Goal: Task Accomplishment & Management: Use online tool/utility

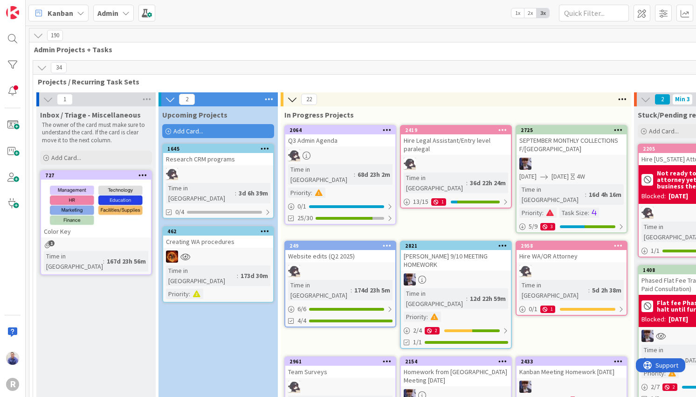
click at [197, 132] on span "Add Card..." at bounding box center [188, 131] width 30 height 8
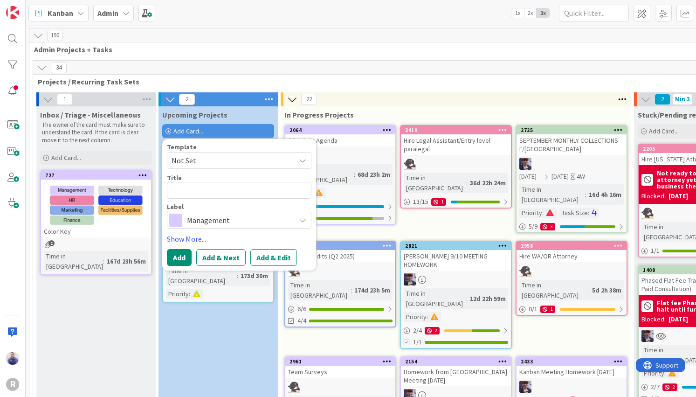
click at [222, 159] on span "Not Set" at bounding box center [230, 160] width 117 height 12
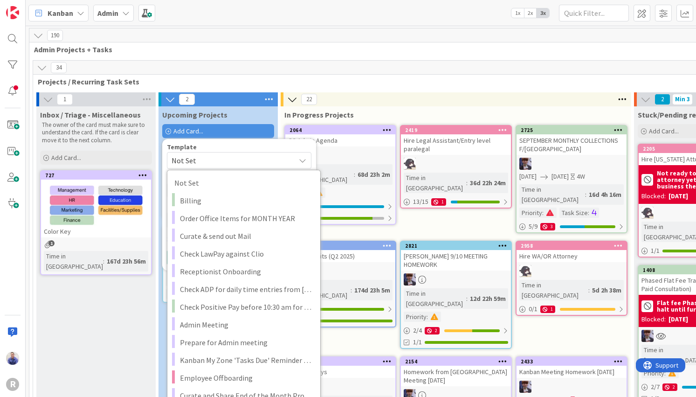
click at [261, 52] on span "Admin Projects + Tasks" at bounding box center [466, 49] width 865 height 9
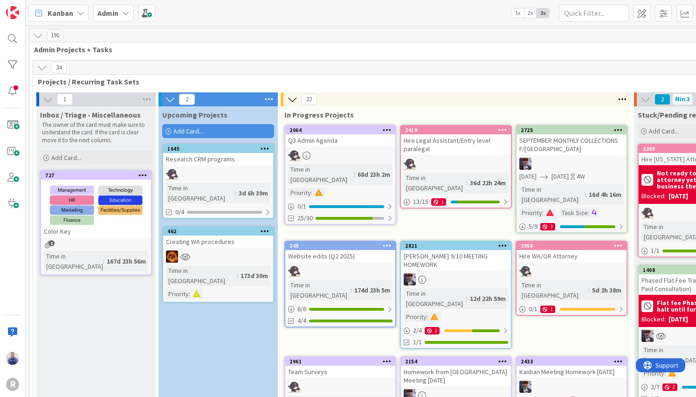
click at [130, 15] on div "Admin" at bounding box center [113, 13] width 41 height 17
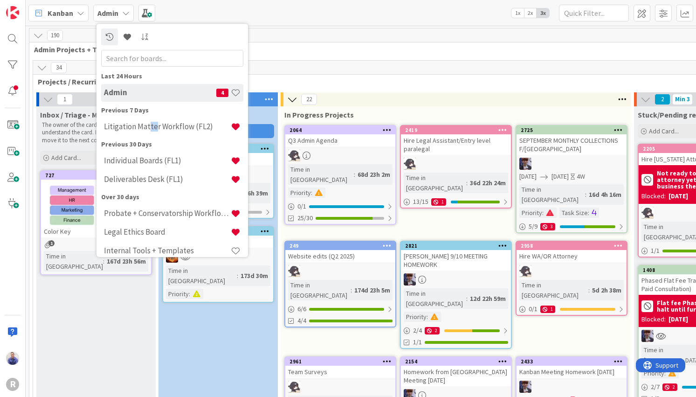
drag, startPoint x: 149, startPoint y: 124, endPoint x: 262, endPoint y: 124, distance: 113.3
click at [154, 124] on h4 "Litigation Matter Workflow (FL2)" at bounding box center [167, 126] width 127 height 9
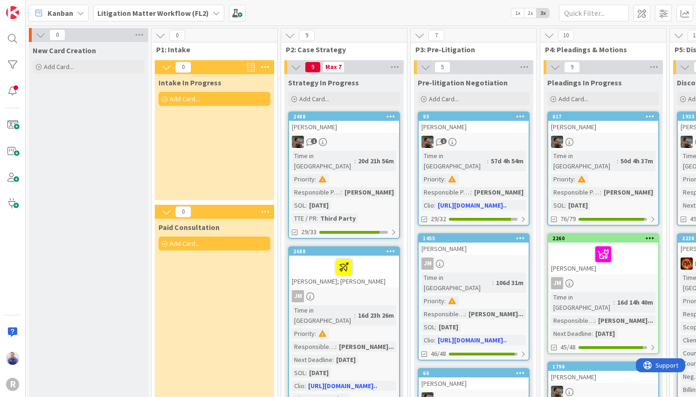
click at [213, 98] on div "Add Card..." at bounding box center [214, 99] width 112 height 14
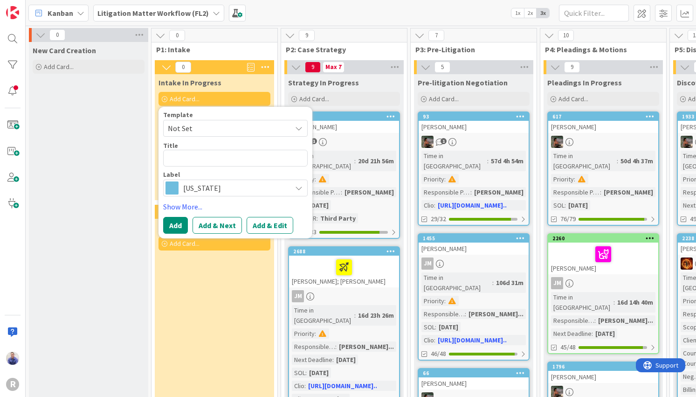
click at [238, 131] on span "Not Set" at bounding box center [226, 128] width 117 height 12
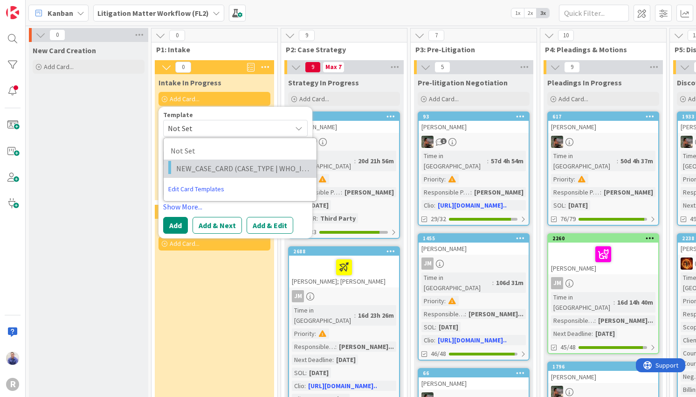
click at [246, 164] on span "NEW_CASE_CARD (CASE_TYPE | WHO_IS_CLIENT)" at bounding box center [242, 168] width 133 height 12
type textarea "x"
type textarea "NEW_CASE_CARD (CASE_TYPE | WHO_IS_CLIENT)"
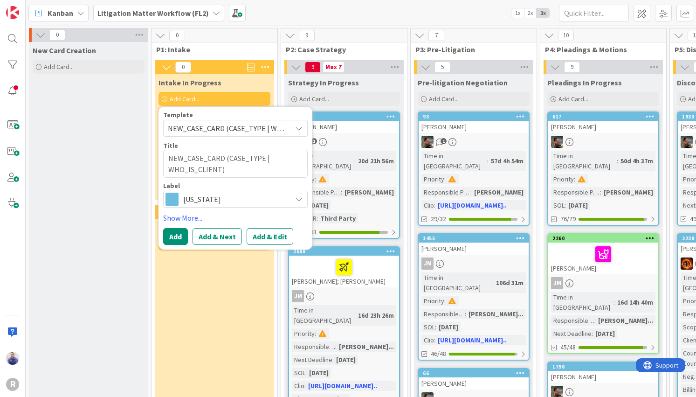
drag, startPoint x: 87, startPoint y: 203, endPoint x: 91, endPoint y: 188, distance: 15.9
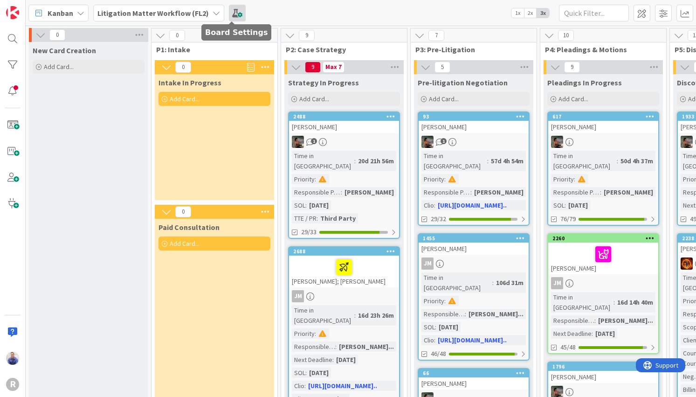
click at [229, 10] on span at bounding box center [237, 13] width 17 height 17
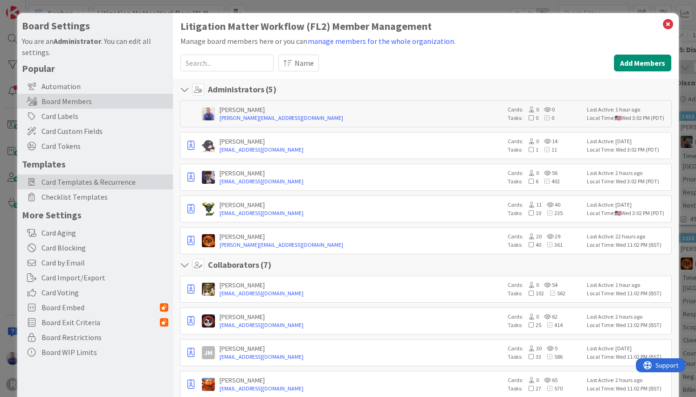
click at [82, 186] on span "Card Templates & Recurrence" at bounding box center [104, 181] width 127 height 11
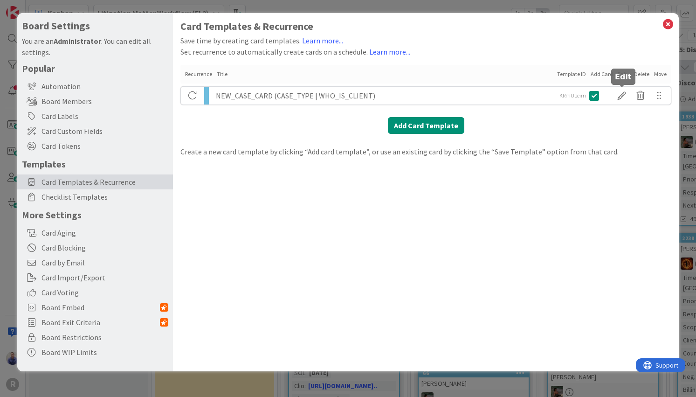
click at [618, 95] on div at bounding box center [621, 96] width 19 height 16
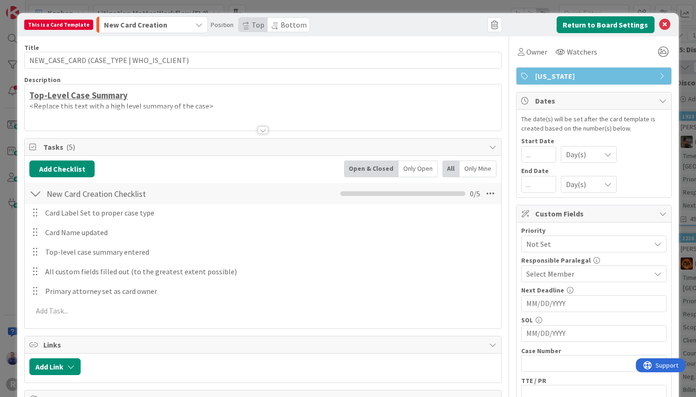
type textarea "x"
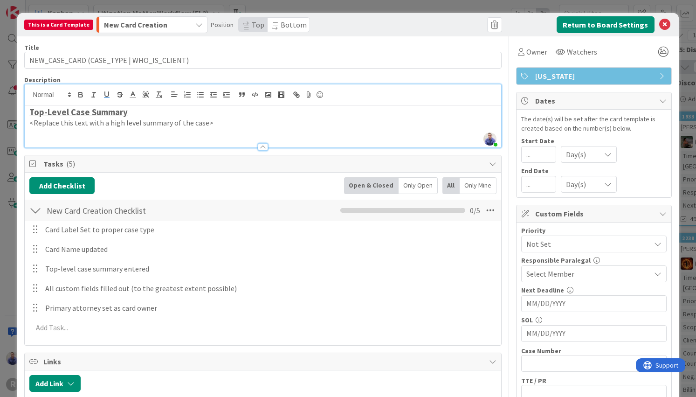
click at [162, 105] on div "Top-Level Case Summary <Replace this text with a high level summary of the case>" at bounding box center [263, 126] width 476 height 42
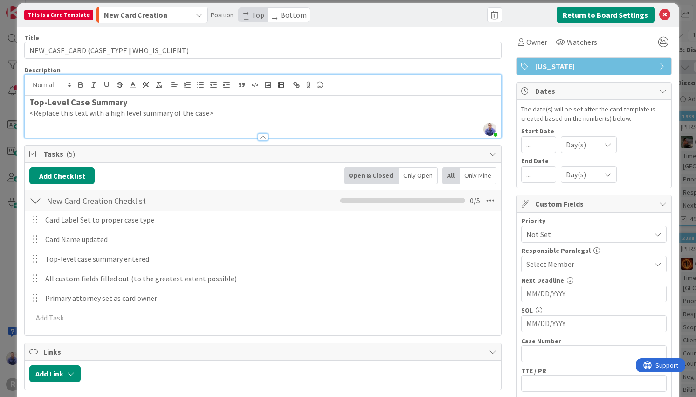
click at [240, 113] on p "<Replace this text with a high level summary of the case>" at bounding box center [262, 113] width 467 height 11
click at [245, 117] on p "<Replace this text with a high level summary of the case>" at bounding box center [262, 113] width 467 height 11
drag, startPoint x: 241, startPoint y: 116, endPoint x: 47, endPoint y: 107, distance: 194.6
click at [25, 111] on div "Top-Level Case Summary <Replace this text with a high level summary of the case>" at bounding box center [263, 117] width 476 height 42
click at [174, 110] on p "<Replace this text with a high level summary of the case>" at bounding box center [262, 113] width 467 height 11
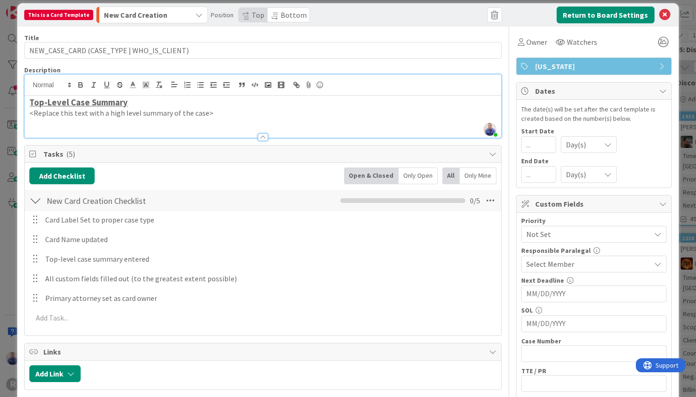
click at [176, 106] on h3 "Top-Level Case Summary" at bounding box center [262, 102] width 467 height 10
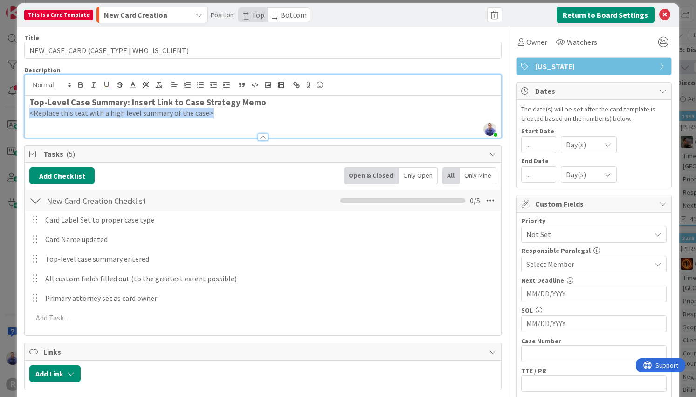
drag, startPoint x: 194, startPoint y: 117, endPoint x: 28, endPoint y: 113, distance: 165.5
click at [28, 113] on div "Top-Level Case Summary: Insert Link to Case Strategy Memo <Replace this text wi…" at bounding box center [263, 117] width 476 height 42
click at [236, 112] on p "<Replace this text with a high level summary of the case>" at bounding box center [262, 113] width 467 height 11
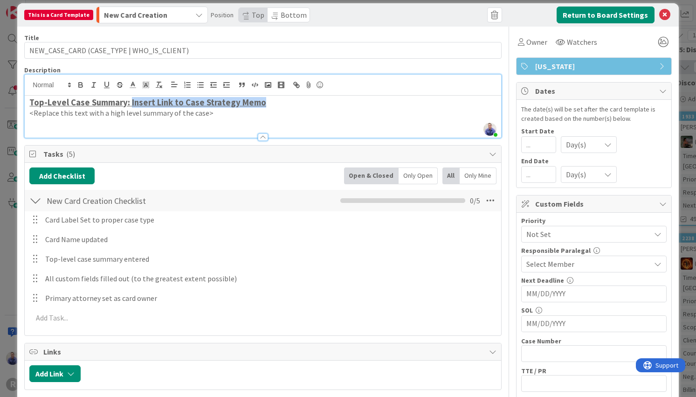
drag, startPoint x: 274, startPoint y: 103, endPoint x: 131, endPoint y: 102, distance: 143.1
click at [131, 102] on h3 "Top-Level Case Summary: Insert Link to Case Strategy Memo" at bounding box center [262, 102] width 467 height 10
click at [288, 105] on h3 "Top-Level Case Summary:" at bounding box center [262, 102] width 467 height 10
click at [285, 110] on p "<Replace this text with a high level summary of the case>" at bounding box center [262, 113] width 467 height 11
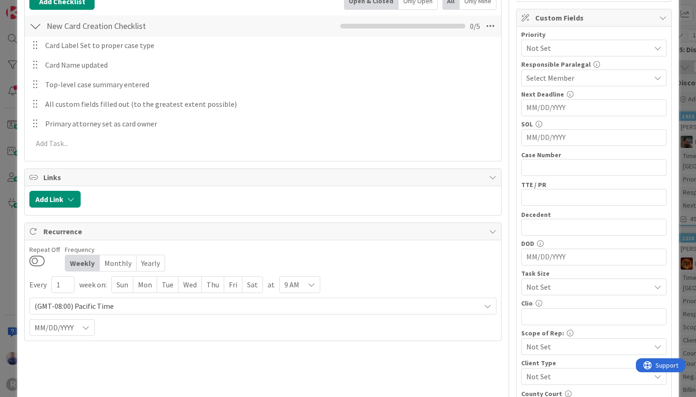
scroll to position [0, 0]
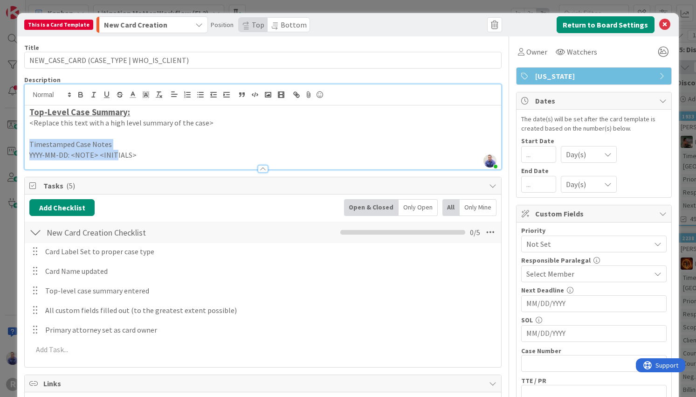
drag, startPoint x: 98, startPoint y: 144, endPoint x: 25, endPoint y: 144, distance: 73.2
click at [25, 144] on div "Top-Level Case Summary: <Replace this text with a high level summary of the cas…" at bounding box center [263, 137] width 476 height 64
drag, startPoint x: 25, startPoint y: 144, endPoint x: 80, endPoint y: 144, distance: 55.0
click at [25, 144] on div "Top-Level Case Summary: <Replace this text with a high level summary of the cas…" at bounding box center [263, 137] width 476 height 64
drag, startPoint x: 111, startPoint y: 142, endPoint x: -2, endPoint y: 135, distance: 113.0
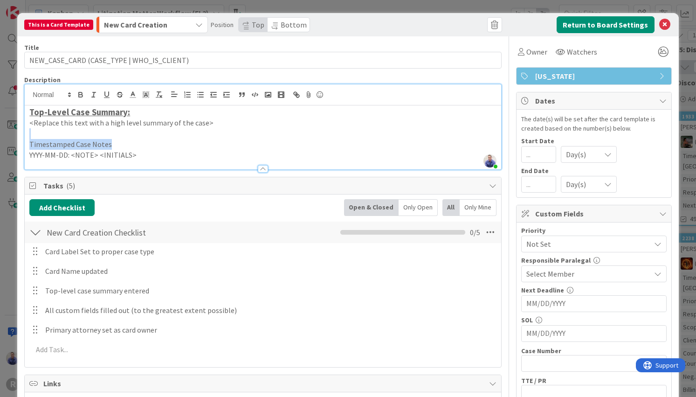
click at [25, 135] on div "Top-Level Case Summary: <Replace this text with a high level summary of the cas…" at bounding box center [263, 137] width 476 height 64
drag, startPoint x: 113, startPoint y: 144, endPoint x: 134, endPoint y: 148, distance: 21.8
click at [114, 144] on p "Timestamped Case Notes" at bounding box center [262, 144] width 467 height 11
click at [138, 145] on p "Timestamped Case Notes" at bounding box center [262, 144] width 467 height 11
click at [30, 156] on p "YYYY-MM-DD: <NOTE> <INITIALS>" at bounding box center [262, 155] width 467 height 11
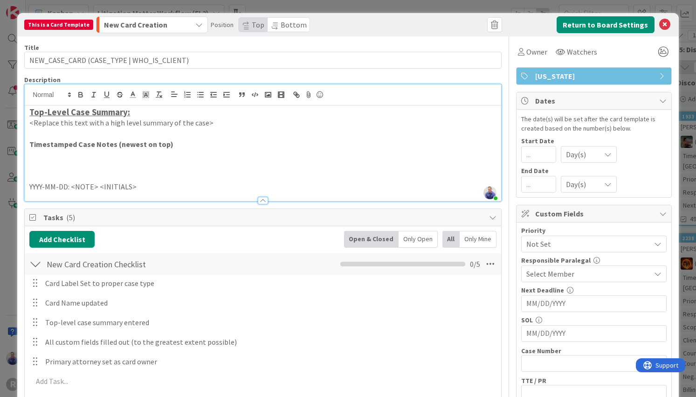
click at [30, 187] on p "YYYY-MM-DD: <NOTE> <INITIALS>" at bounding box center [262, 186] width 467 height 11
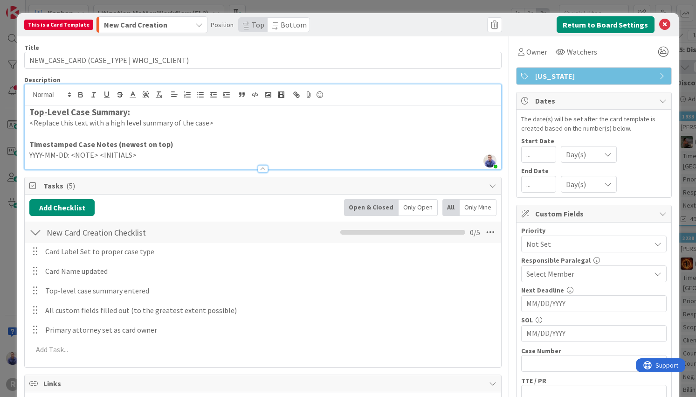
click at [111, 144] on strong "Timestamped Case Notes (newest on top)" at bounding box center [101, 143] width 144 height 9
click at [113, 145] on strong "Timestamped Case Notes: Case Status + Next Steps (newest on top)" at bounding box center [145, 143] width 233 height 9
click at [272, 144] on p "Timestamped Case Notes | Case Status + Next Steps (newest on top)" at bounding box center [262, 144] width 467 height 11
drag, startPoint x: 264, startPoint y: 144, endPoint x: 198, endPoint y: 143, distance: 66.7
click at [198, 143] on p "Timestamped Case Notes | Case Status + Next Steps (newest on top)" at bounding box center [262, 144] width 467 height 11
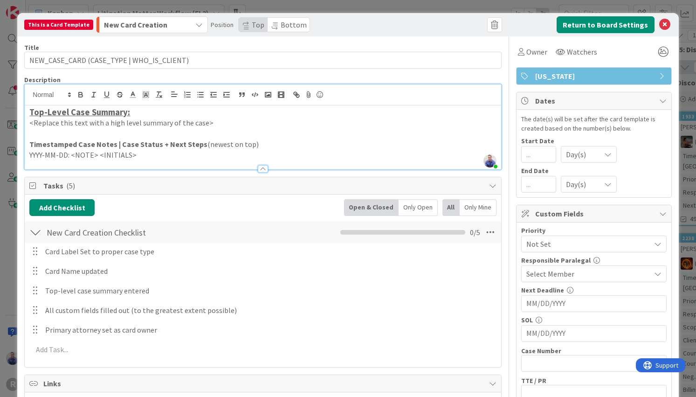
click at [273, 151] on p "YYYY-MM-DD: <NOTE> <INITIALS>" at bounding box center [262, 155] width 467 height 11
drag, startPoint x: 30, startPoint y: 144, endPoint x: 196, endPoint y: 143, distance: 165.5
click at [196, 143] on strong "Timestamped Case Notes | Case Status + Next Steps" at bounding box center [118, 143] width 178 height 9
click at [284, 152] on p "YYYY-MM-DD: <NOTE> <INITIALS>" at bounding box center [262, 155] width 467 height 11
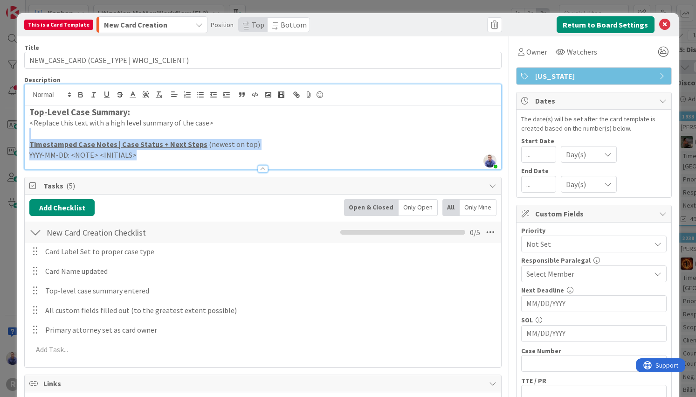
drag, startPoint x: 164, startPoint y: 157, endPoint x: -7, endPoint y: 131, distance: 173.1
click at [25, 131] on div "Top-Level Case Summary: <Replace this text with a high level summary of the cas…" at bounding box center [263, 137] width 476 height 64
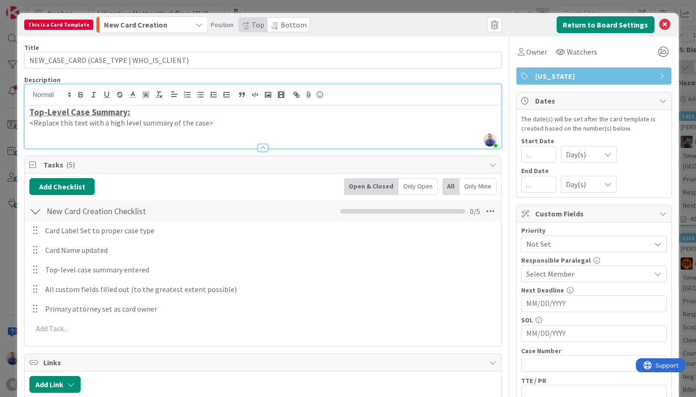
type textarea "x"
